Goal: Information Seeking & Learning: Learn about a topic

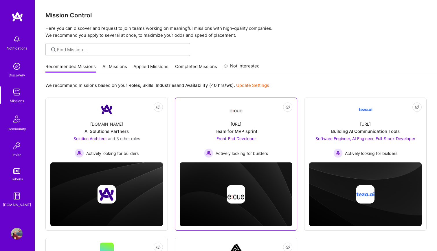
click at [256, 118] on div "Ecue.ai Team for MVP sprint Front-End Developer Actively looking for builders" at bounding box center [236, 136] width 112 height 41
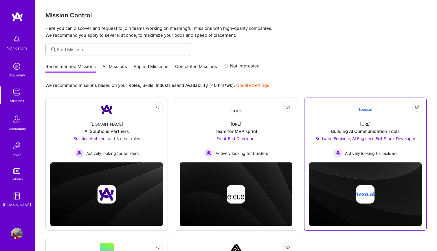
click at [370, 122] on div "[URL]" at bounding box center [365, 124] width 11 height 6
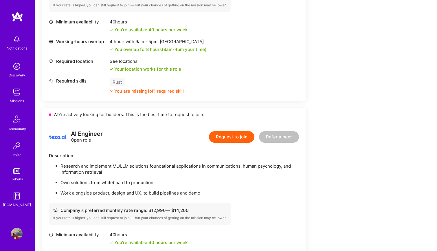
scroll to position [212, 0]
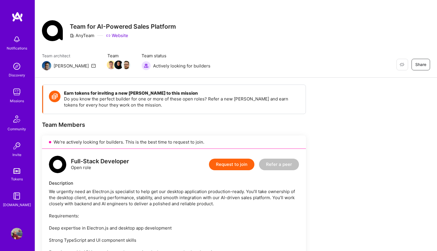
click at [19, 98] on div "Missions" at bounding box center [17, 101] width 14 height 6
